Goal: Task Accomplishment & Management: Use online tool/utility

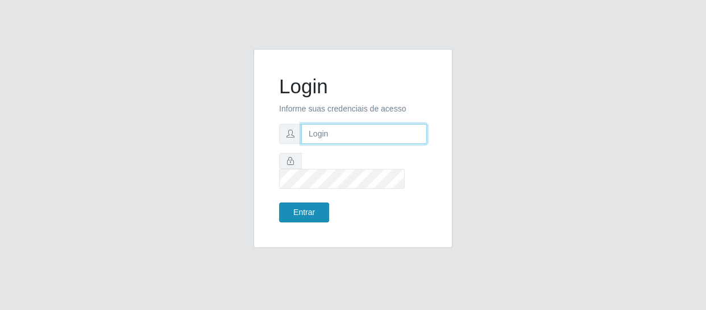
type input "[EMAIL_ADDRESS][DOMAIN_NAME]"
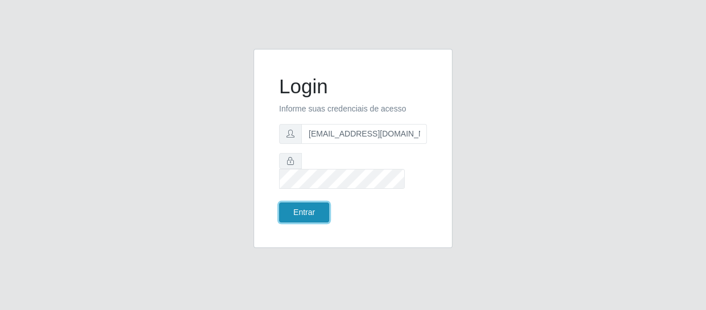
click at [309, 208] on button "Entrar" at bounding box center [304, 212] width 50 height 20
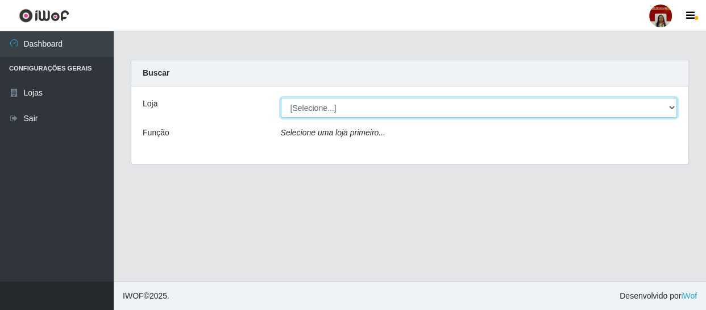
click at [674, 109] on select "[Selecione...] Mar Vermelho - Loja 04" at bounding box center [479, 108] width 397 height 20
select select "251"
click at [281, 98] on select "[Selecione...] Mar Vermelho - Loja 04" at bounding box center [479, 108] width 397 height 20
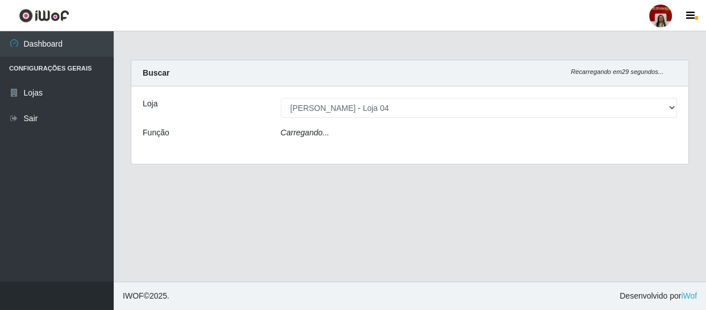
click at [672, 125] on div "Loja [Selecione...] Mar Vermelho - Loja 04 Função Carregando..." at bounding box center [409, 124] width 557 height 77
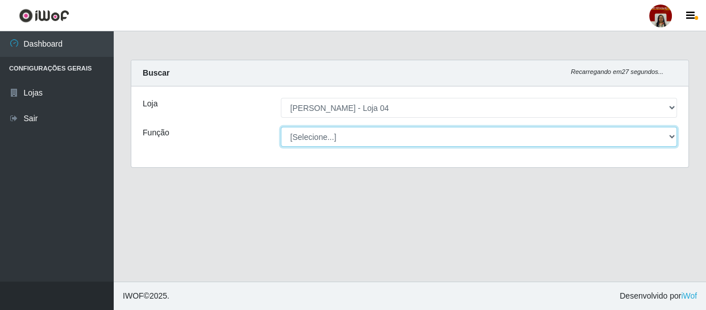
click at [668, 131] on select "[Selecione...] ASG ASG + ASG ++ Auxiliar de Depósito Auxiliar de Depósito + Aux…" at bounding box center [479, 137] width 397 height 20
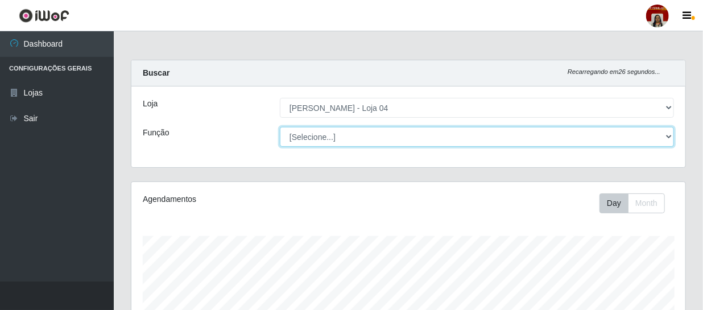
scroll to position [236, 554]
select select "22"
click at [280, 127] on select "[Selecione...] ASG ASG + ASG ++ Auxiliar de Depósito Auxiliar de Depósito + Aux…" at bounding box center [477, 137] width 394 height 20
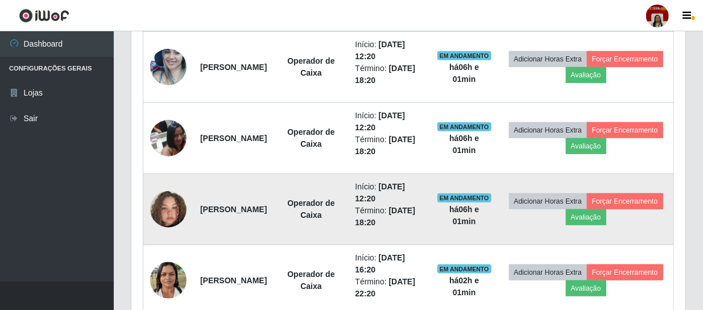
scroll to position [449, 0]
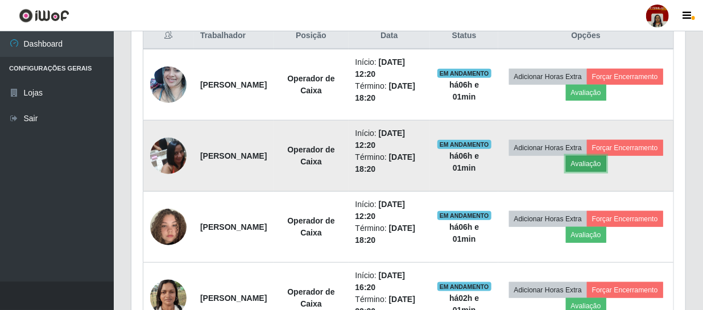
click at [606, 162] on button "Avaliação" at bounding box center [586, 164] width 40 height 16
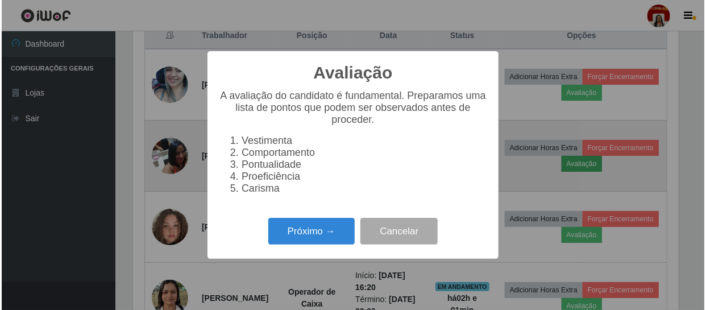
scroll to position [236, 549]
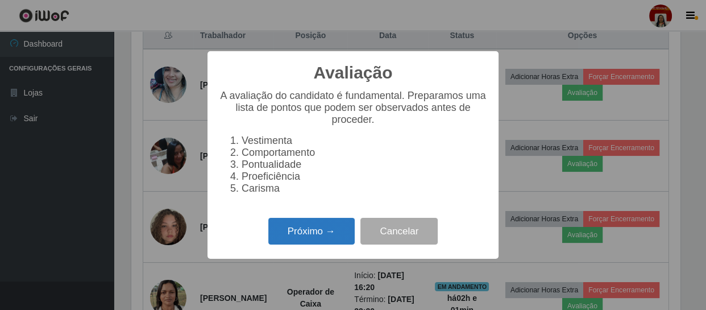
click at [316, 237] on button "Próximo →" at bounding box center [311, 231] width 86 height 27
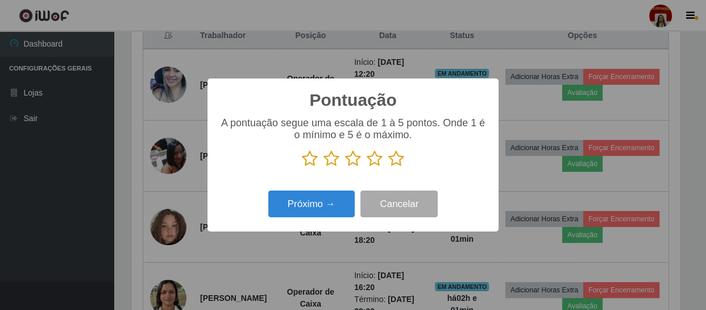
scroll to position [568259, 567945]
click at [399, 161] on icon at bounding box center [396, 158] width 16 height 17
click at [388, 167] on input "radio" at bounding box center [388, 167] width 0 height 0
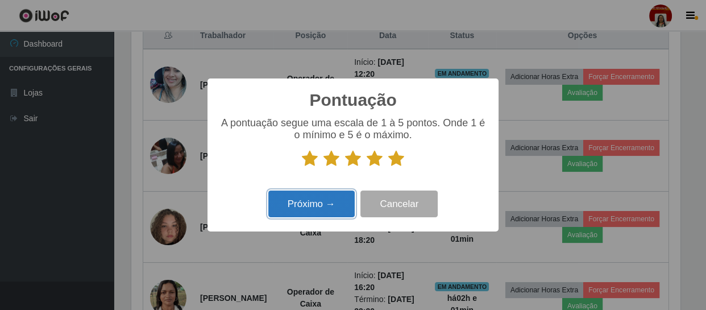
click at [339, 199] on button "Próximo →" at bounding box center [311, 203] width 86 height 27
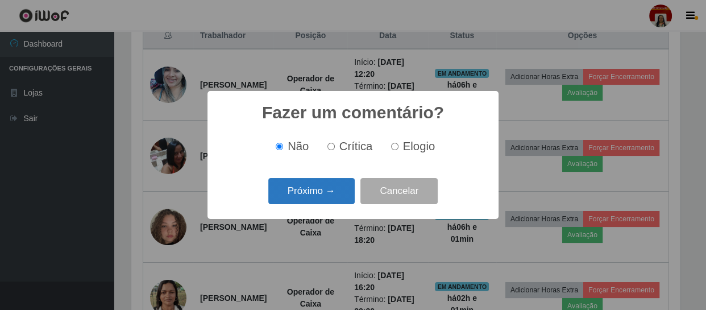
click at [327, 200] on button "Próximo →" at bounding box center [311, 191] width 86 height 27
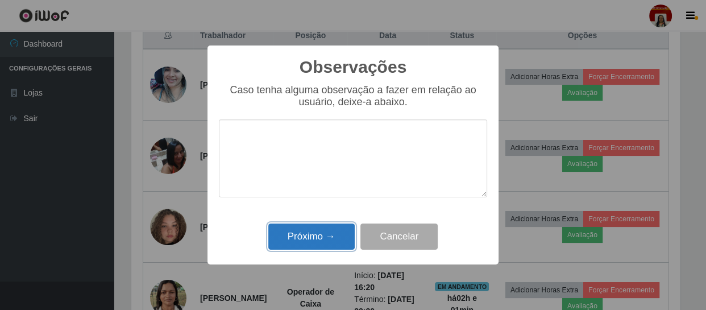
click at [308, 238] on button "Próximo →" at bounding box center [311, 236] width 86 height 27
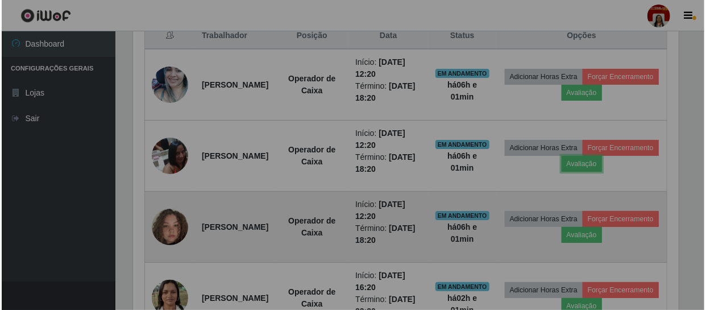
scroll to position [236, 554]
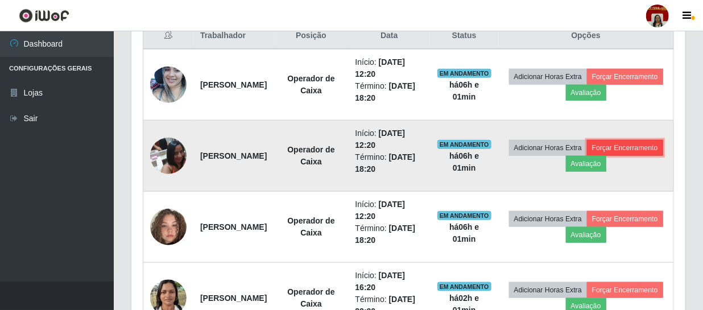
click at [587, 156] on button "Forçar Encerramento" at bounding box center [625, 148] width 76 height 16
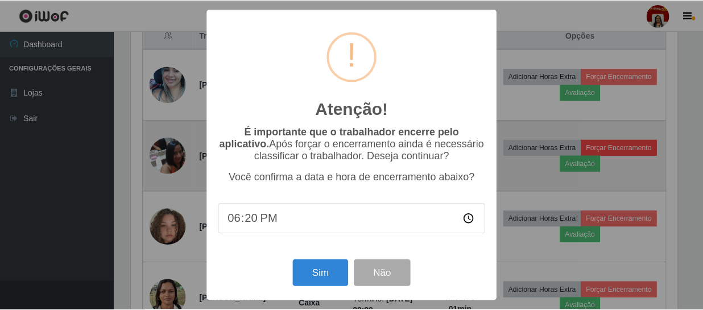
scroll to position [236, 549]
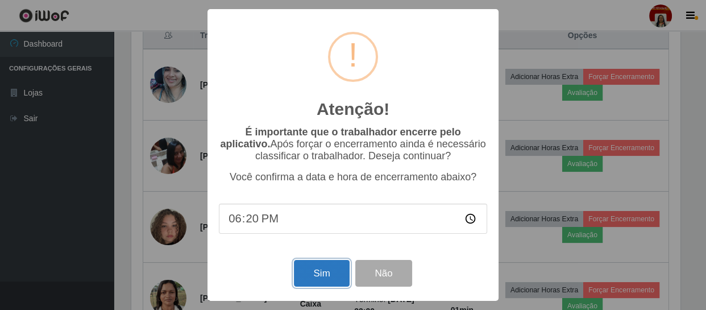
click at [313, 275] on button "Sim" at bounding box center [321, 273] width 55 height 27
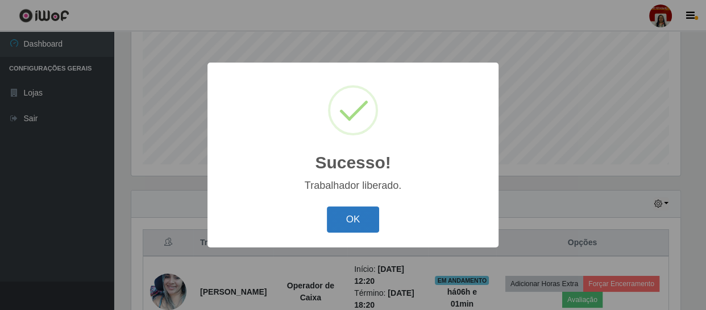
click at [356, 213] on button "OK" at bounding box center [353, 219] width 53 height 27
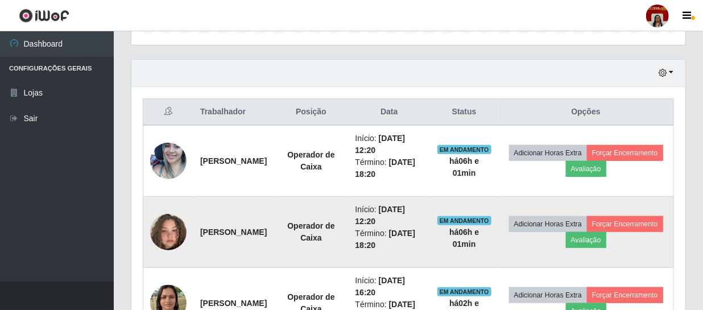
scroll to position [397, 0]
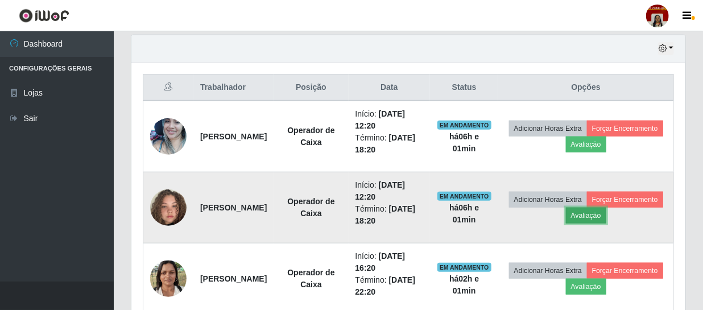
click at [606, 216] on button "Avaliação" at bounding box center [586, 216] width 40 height 16
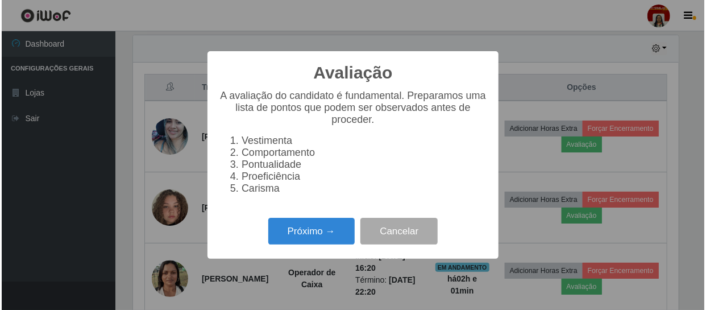
scroll to position [236, 549]
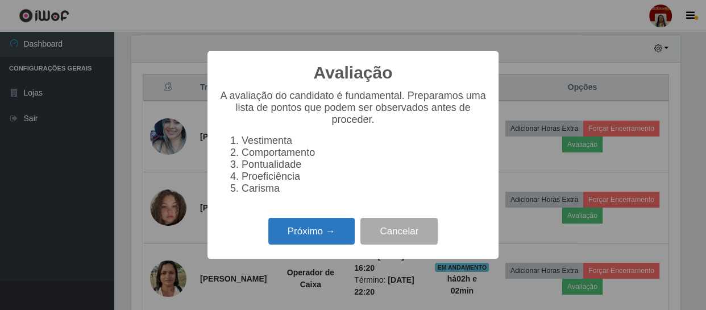
click at [324, 242] on button "Próximo →" at bounding box center [311, 231] width 86 height 27
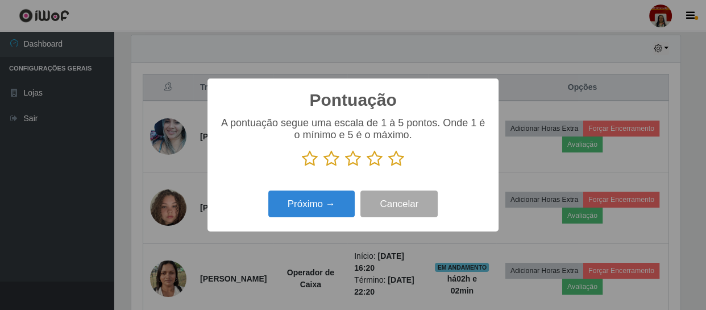
click at [395, 160] on icon at bounding box center [396, 158] width 16 height 17
click at [388, 167] on input "radio" at bounding box center [388, 167] width 0 height 0
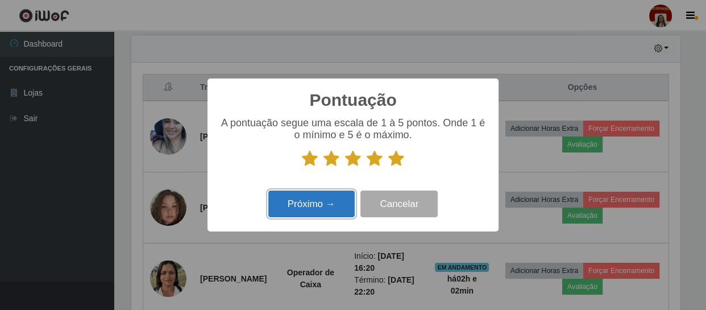
click at [324, 198] on button "Próximo →" at bounding box center [311, 203] width 86 height 27
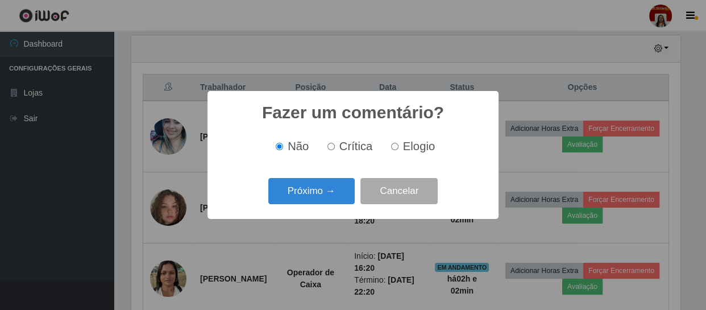
click at [324, 198] on button "Próximo →" at bounding box center [311, 191] width 86 height 27
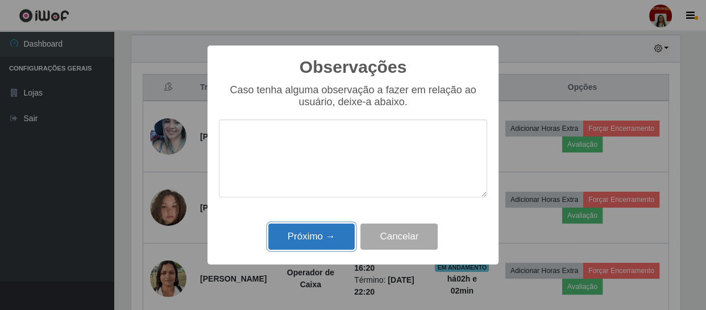
click at [323, 235] on button "Próximo →" at bounding box center [311, 236] width 86 height 27
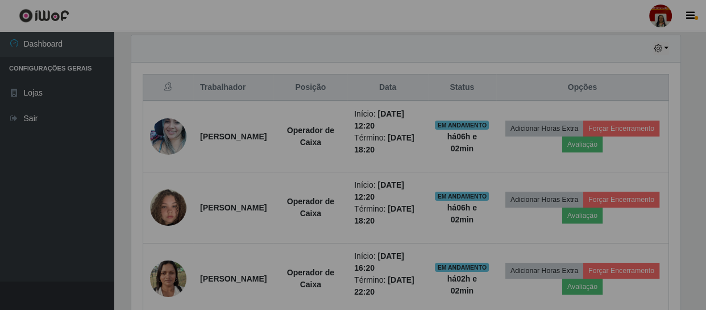
scroll to position [236, 554]
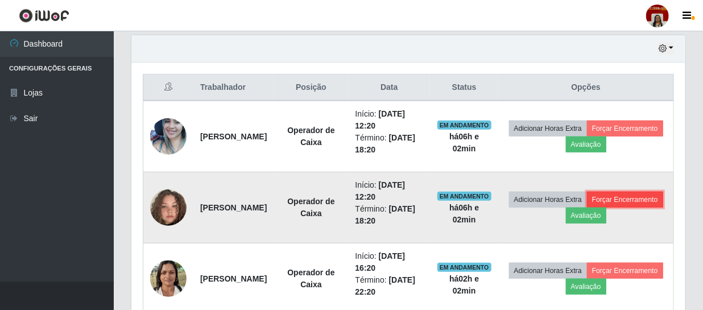
click at [587, 208] on button "Forçar Encerramento" at bounding box center [625, 200] width 76 height 16
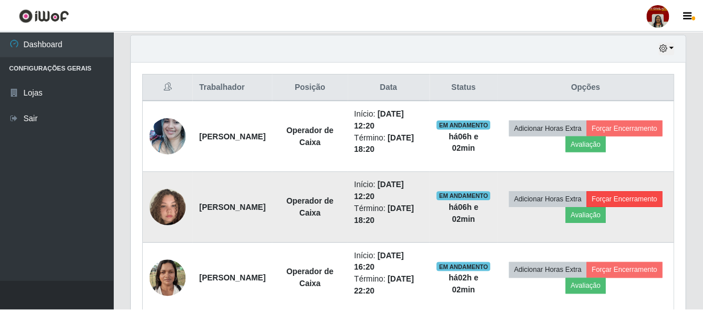
scroll to position [236, 549]
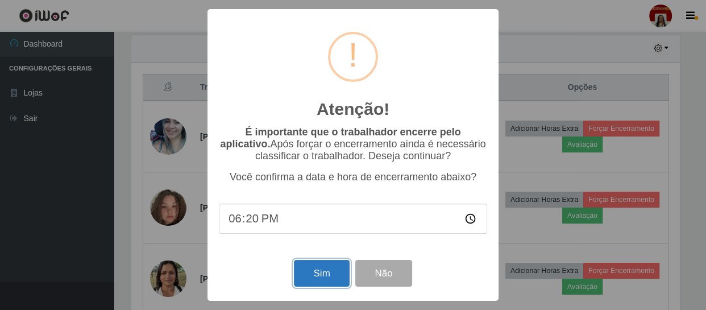
click at [329, 271] on button "Sim" at bounding box center [321, 273] width 55 height 27
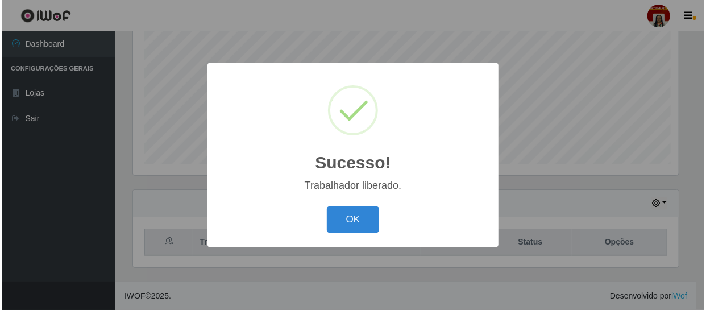
scroll to position [0, 0]
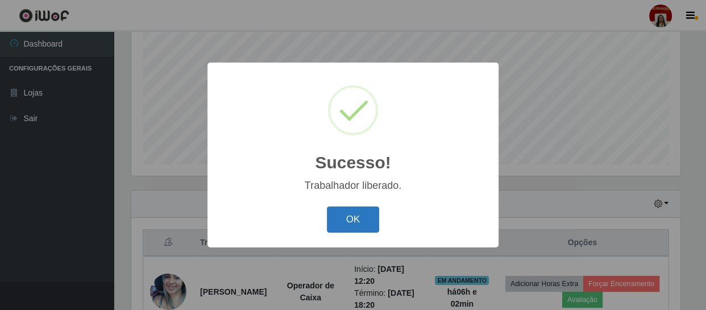
click at [362, 222] on button "OK" at bounding box center [353, 219] width 53 height 27
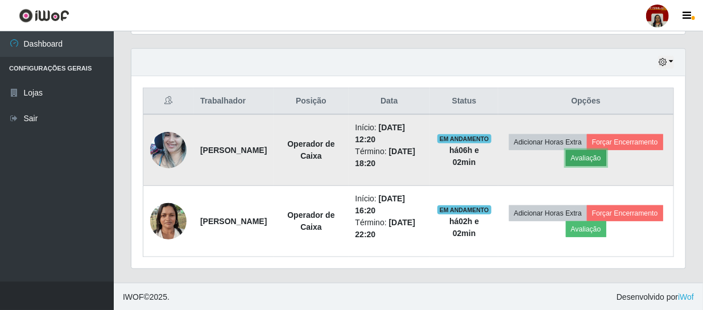
click at [606, 153] on button "Avaliação" at bounding box center [586, 158] width 40 height 16
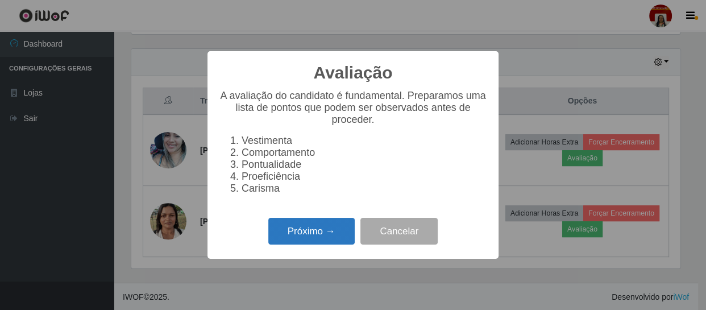
click at [300, 239] on button "Próximo →" at bounding box center [311, 231] width 86 height 27
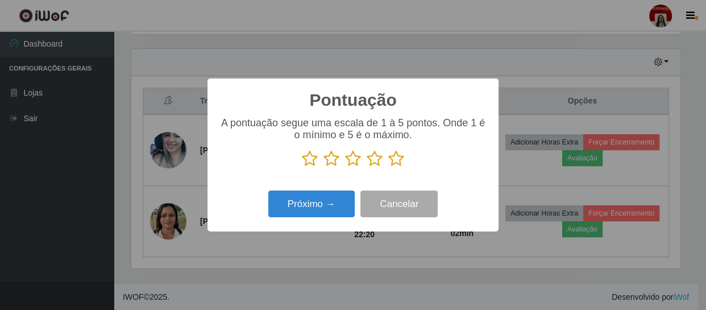
click at [398, 160] on icon at bounding box center [396, 158] width 16 height 17
click at [388, 167] on input "radio" at bounding box center [388, 167] width 0 height 0
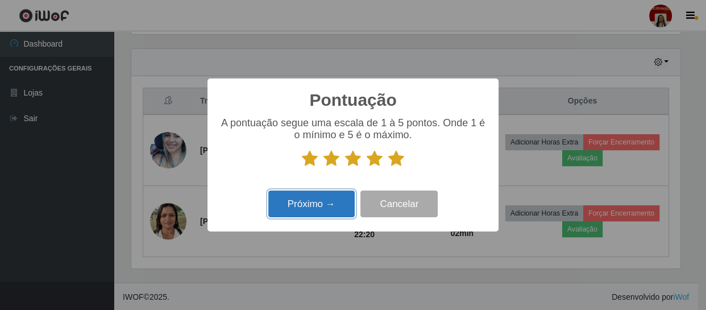
click at [320, 199] on button "Próximo →" at bounding box center [311, 203] width 86 height 27
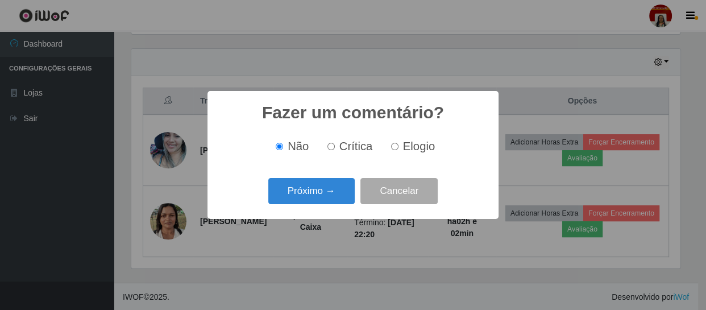
click at [320, 199] on button "Próximo →" at bounding box center [311, 191] width 86 height 27
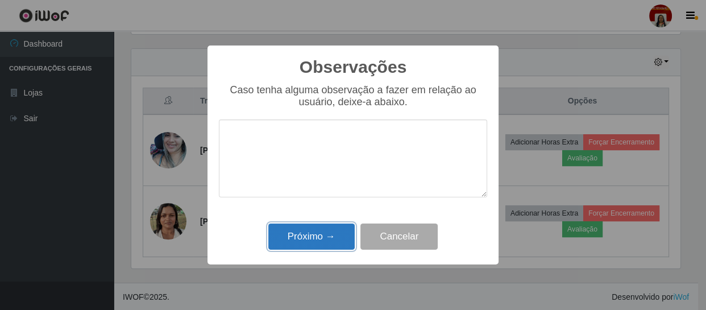
click at [325, 231] on button "Próximo →" at bounding box center [311, 236] width 86 height 27
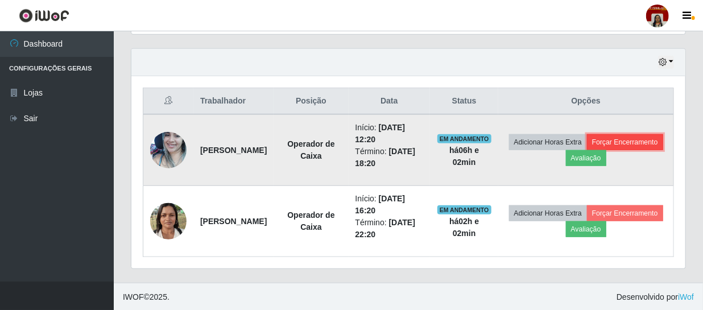
click at [587, 150] on button "Forçar Encerramento" at bounding box center [625, 142] width 76 height 16
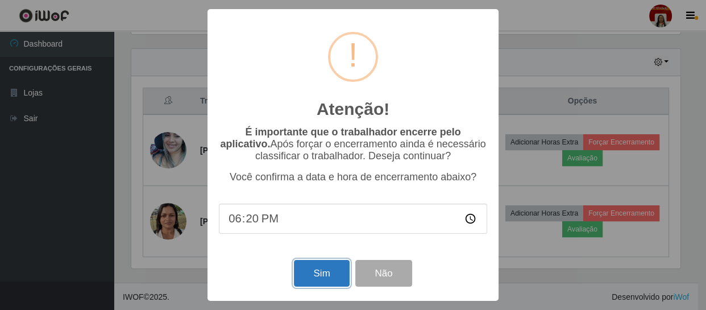
click at [330, 273] on button "Sim" at bounding box center [321, 273] width 55 height 27
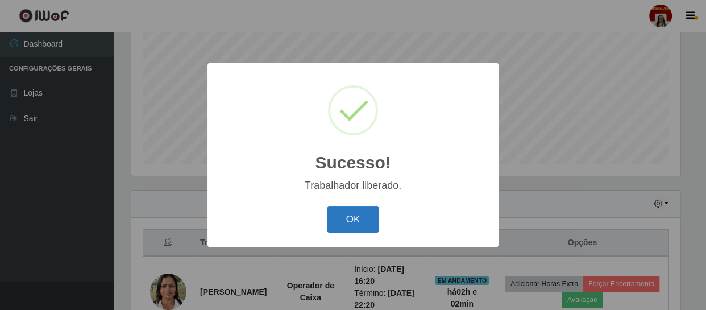
click at [327, 225] on button "OK" at bounding box center [353, 219] width 53 height 27
